Goal: Task Accomplishment & Management: Manage account settings

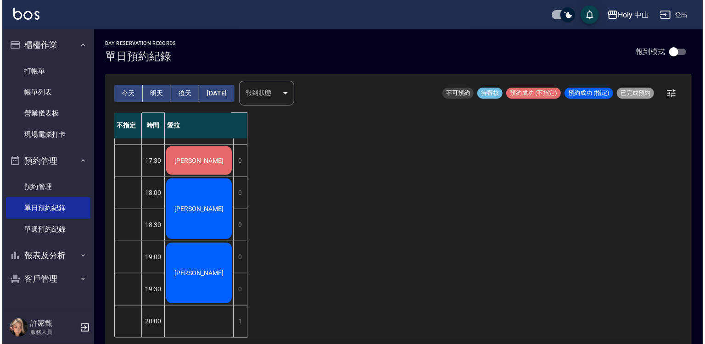
scroll to position [322, 0]
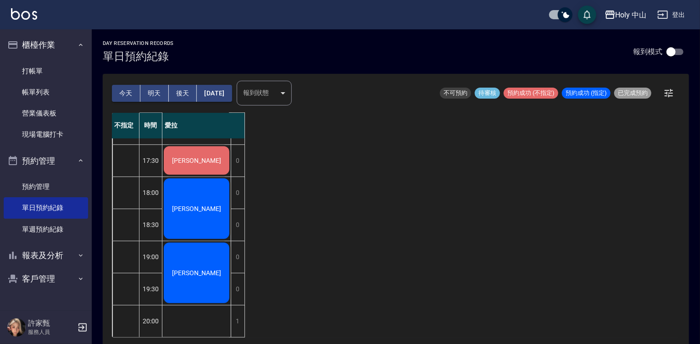
click at [198, 161] on div "[PERSON_NAME]" at bounding box center [196, 160] width 68 height 31
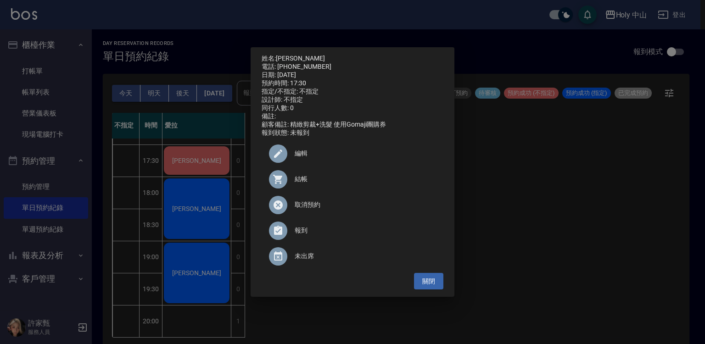
click at [306, 184] on span "結帳" at bounding box center [364, 179] width 141 height 10
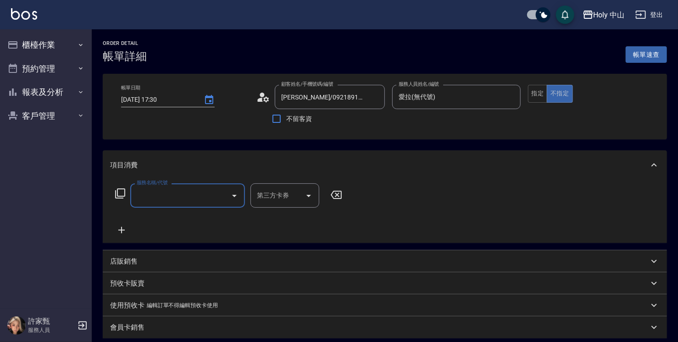
click at [176, 194] on input "服務名稱/代號" at bounding box center [180, 196] width 93 height 16
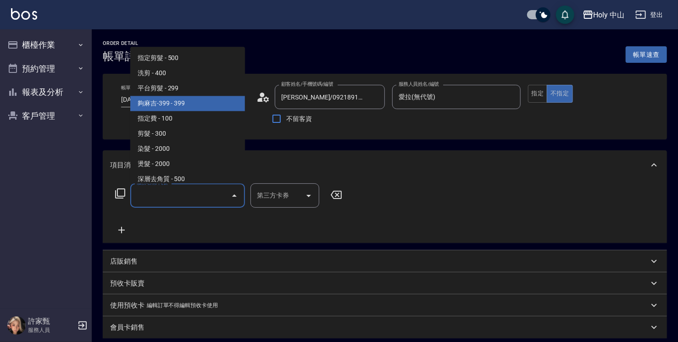
click at [179, 100] on span "夠麻吉-399 - 399" at bounding box center [187, 103] width 115 height 15
type input "夠麻吉-399(5)"
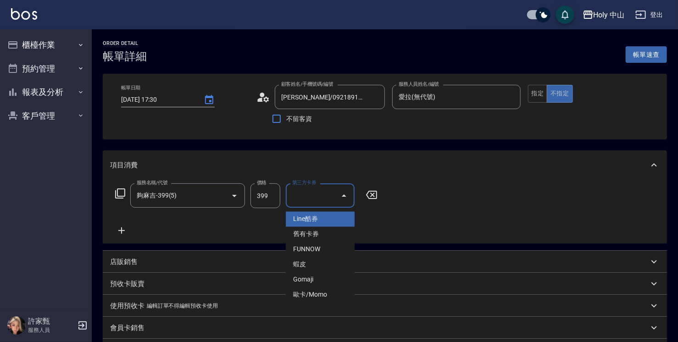
click at [312, 197] on input "第三方卡券" at bounding box center [313, 196] width 47 height 16
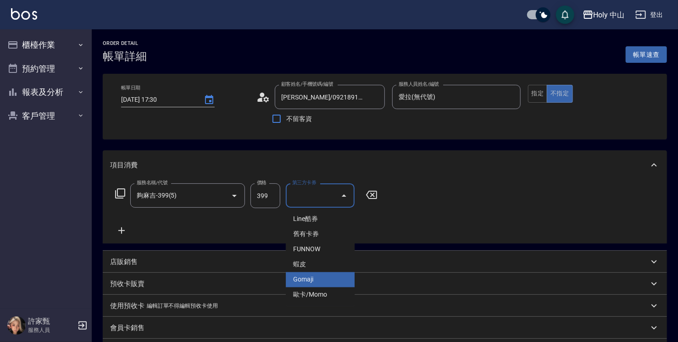
click at [321, 282] on span "Gomaji" at bounding box center [320, 279] width 69 height 15
type input "Gomaji"
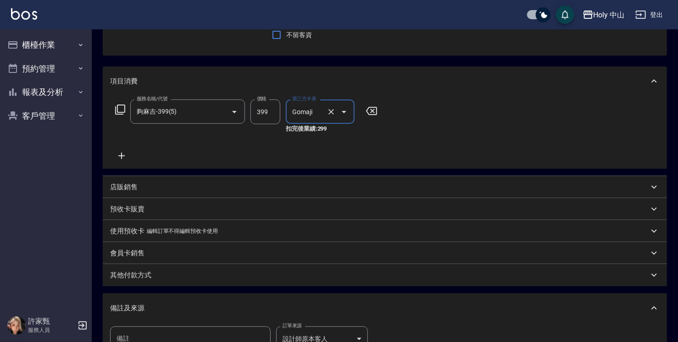
scroll to position [92, 0]
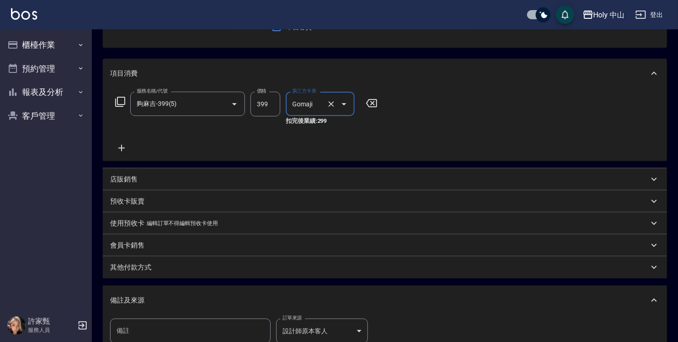
click at [268, 103] on input "399" at bounding box center [265, 104] width 30 height 25
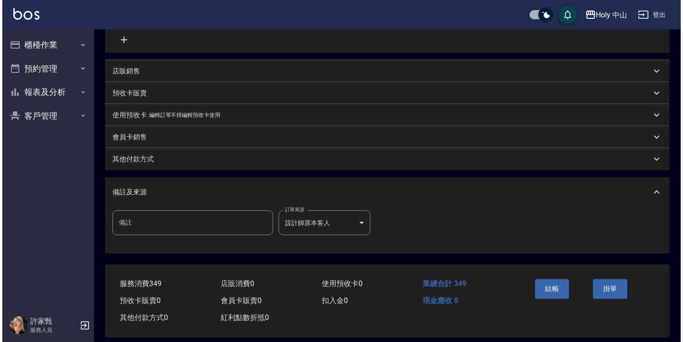
scroll to position [209, 0]
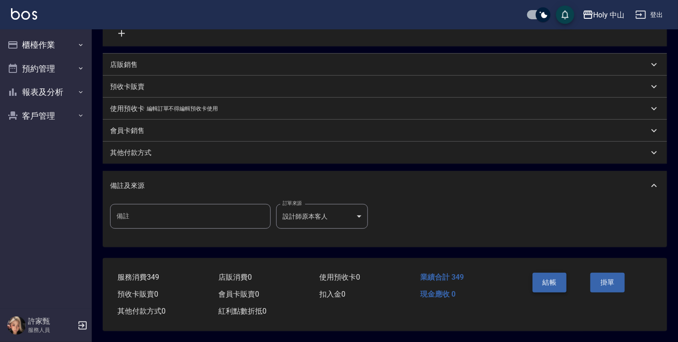
type input "349"
click at [554, 281] on button "結帳" at bounding box center [550, 282] width 34 height 19
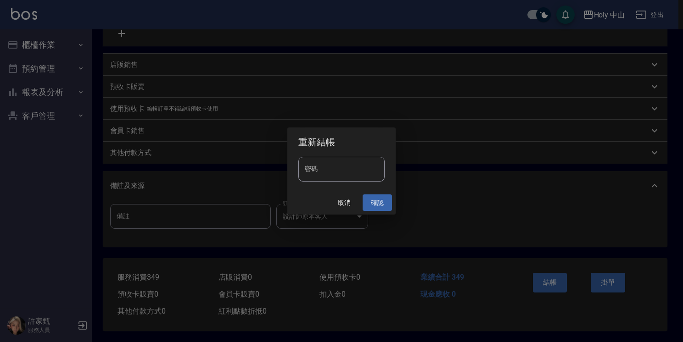
click at [377, 206] on button "確認" at bounding box center [376, 202] width 29 height 17
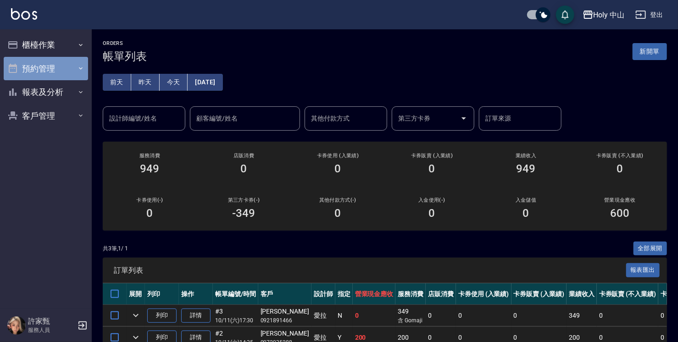
click at [46, 69] on button "預約管理" at bounding box center [46, 69] width 84 height 24
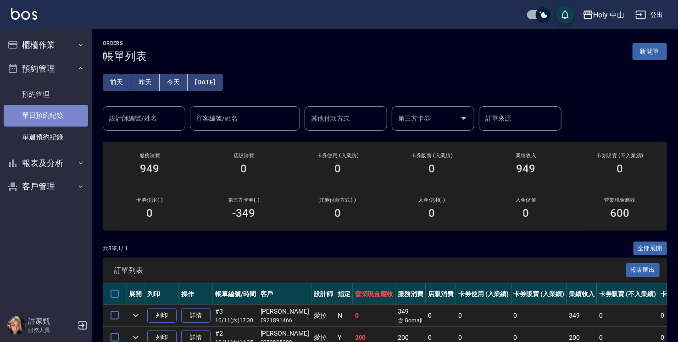
click at [54, 116] on link "單日預約紀錄" at bounding box center [46, 115] width 84 height 21
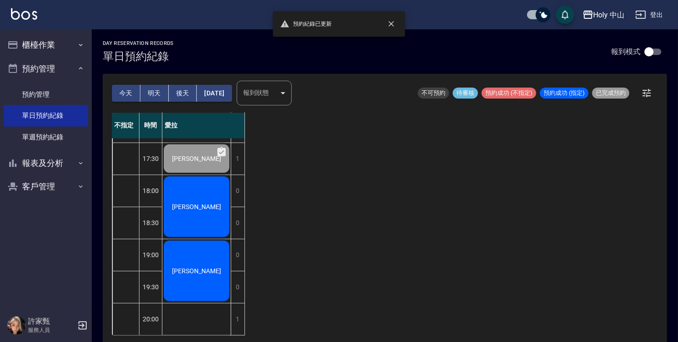
scroll to position [323, 0]
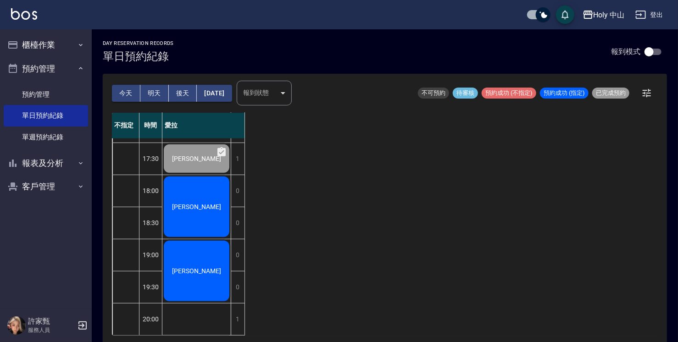
click at [152, 91] on button "明天" at bounding box center [154, 93] width 28 height 17
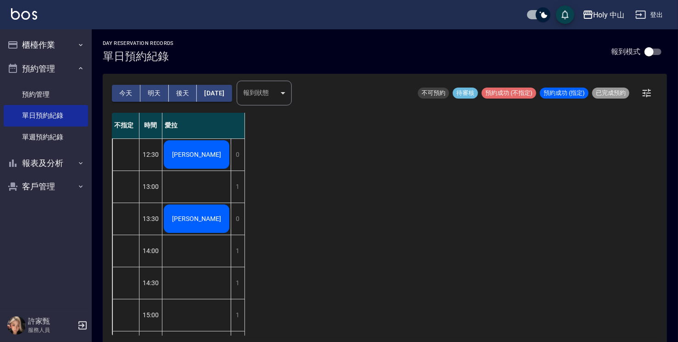
click at [239, 289] on div "1" at bounding box center [238, 283] width 14 height 32
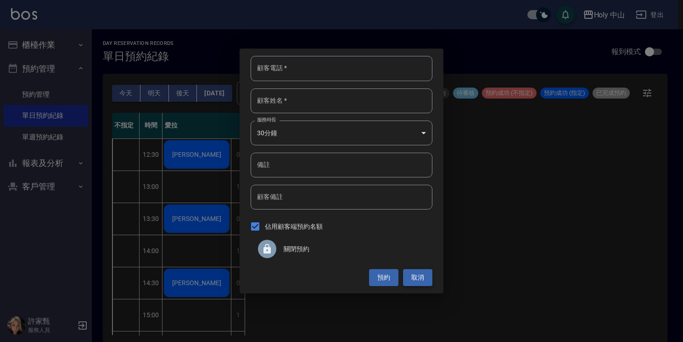
click at [425, 283] on button "取消" at bounding box center [417, 277] width 29 height 17
